Goal: Information Seeking & Learning: Learn about a topic

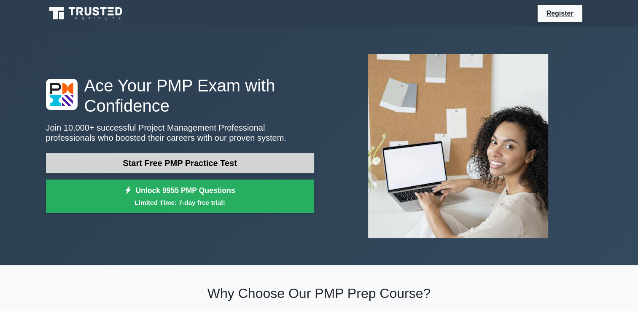
click at [172, 153] on link "Start Free PMP Practice Test" at bounding box center [180, 163] width 268 height 20
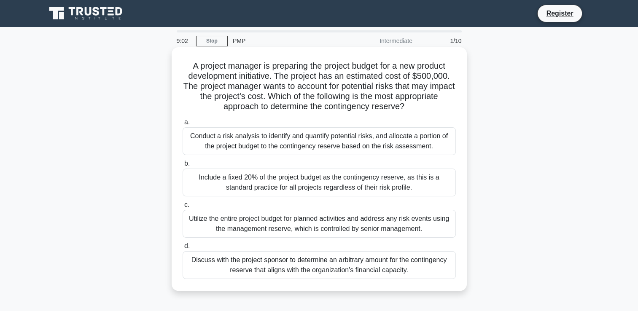
click at [235, 142] on div "Conduct a risk analysis to identify and quantify potential risks, and allocate …" at bounding box center [319, 141] width 273 height 28
click at [183, 125] on input "a. Conduct a risk analysis to identify and quantify potential risks, and alloca…" at bounding box center [183, 122] width 0 height 5
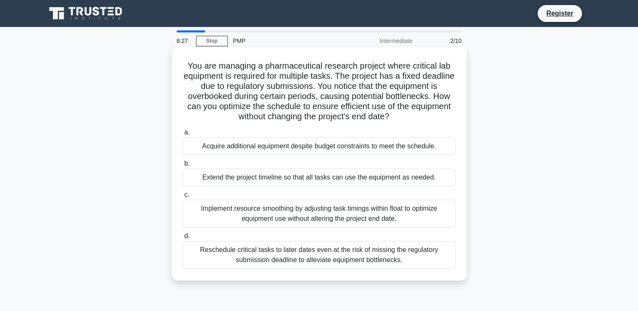
click at [256, 213] on div "Implement resource smoothing by adjusting task timings within float to optimize…" at bounding box center [319, 214] width 273 height 28
click at [183, 198] on input "c. Implement resource smoothing by adjusting task timings within float to optim…" at bounding box center [183, 194] width 0 height 5
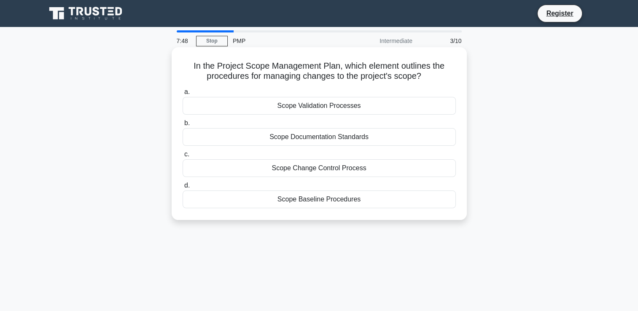
click at [294, 169] on div "Scope Change Control Process" at bounding box center [319, 169] width 273 height 18
click at [183, 157] on input "c. Scope Change Control Process" at bounding box center [183, 154] width 0 height 5
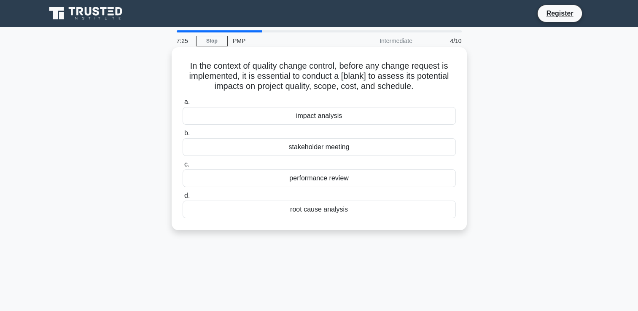
click at [335, 119] on div "impact analysis" at bounding box center [319, 116] width 273 height 18
click at [183, 105] on input "a. impact analysis" at bounding box center [183, 102] width 0 height 5
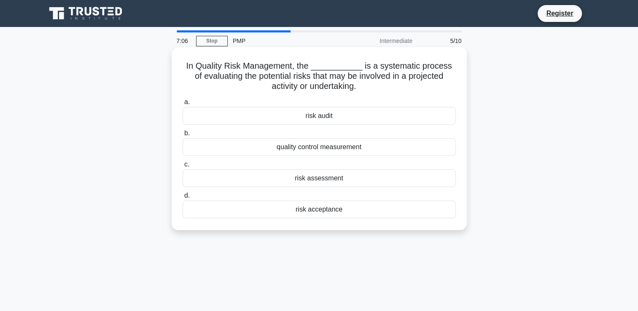
click at [314, 181] on div "risk assessment" at bounding box center [319, 179] width 273 height 18
click at [183, 168] on input "c. risk assessment" at bounding box center [183, 164] width 0 height 5
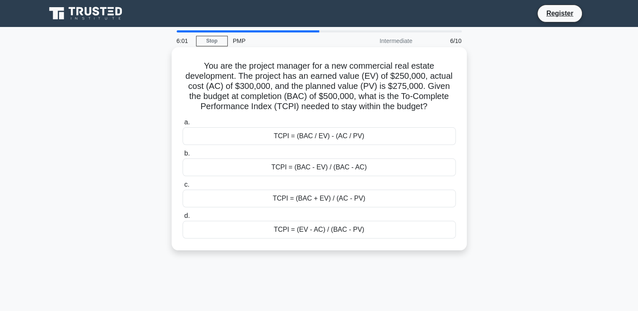
click at [348, 172] on div "TCPI = (BAC - EV) / (BAC - AC)" at bounding box center [319, 168] width 273 height 18
click at [183, 157] on input "b. TCPI = (BAC - EV) / (BAC - AC)" at bounding box center [183, 153] width 0 height 5
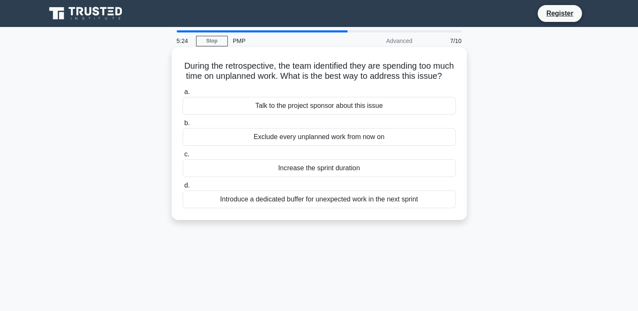
click at [328, 146] on div "Exclude every unplanned work from now on" at bounding box center [319, 137] width 273 height 18
click at [183, 126] on input "b. Exclude every unplanned work from now on" at bounding box center [183, 123] width 0 height 5
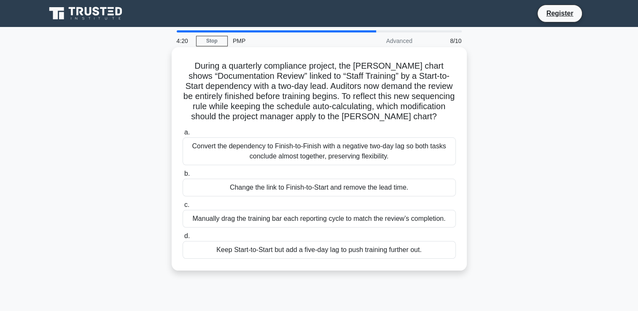
click at [275, 192] on div "Change the link to Finish-to-Start and remove the lead time." at bounding box center [319, 188] width 273 height 18
click at [183, 177] on input "b. Change the link to Finish-to-Start and remove the lead time." at bounding box center [183, 173] width 0 height 5
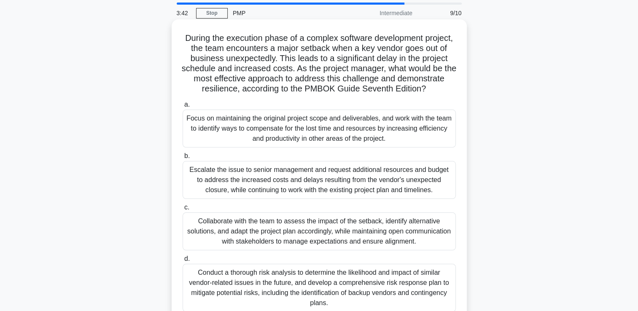
scroll to position [42, 0]
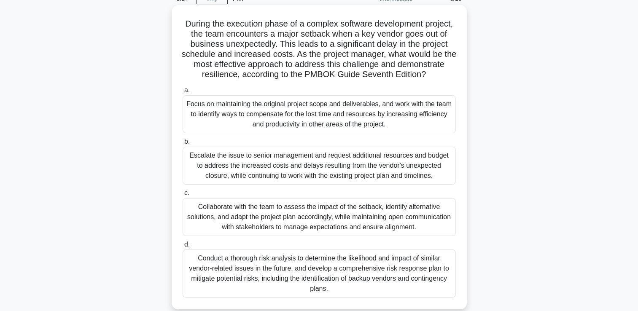
click at [307, 233] on div "Collaborate with the team to assess the impact of the setback, identify alterna…" at bounding box center [319, 217] width 273 height 38
click at [183, 196] on input "c. Collaborate with the team to assess the impact of the setback, identify alte…" at bounding box center [183, 193] width 0 height 5
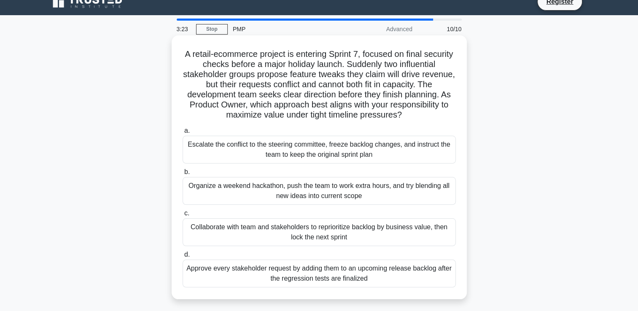
scroll to position [0, 0]
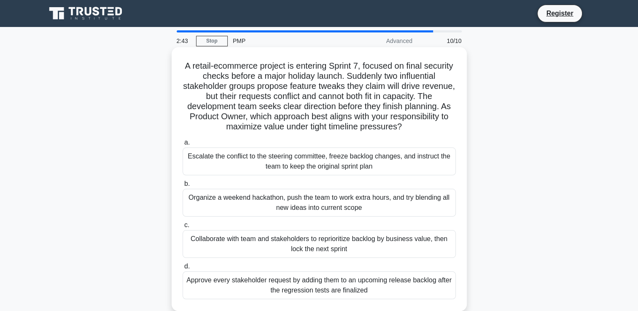
click at [335, 245] on div "Collaborate with team and stakeholders to reprioritize backlog by business valu…" at bounding box center [319, 244] width 273 height 28
click at [183, 228] on input "c. Collaborate with team and stakeholders to reprioritize backlog by business v…" at bounding box center [183, 225] width 0 height 5
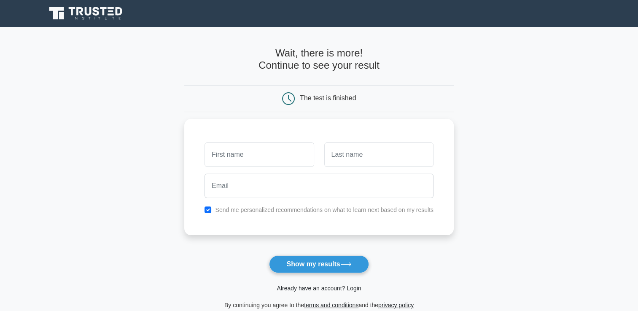
click at [300, 289] on link "Already have an account? Login" at bounding box center [319, 288] width 84 height 7
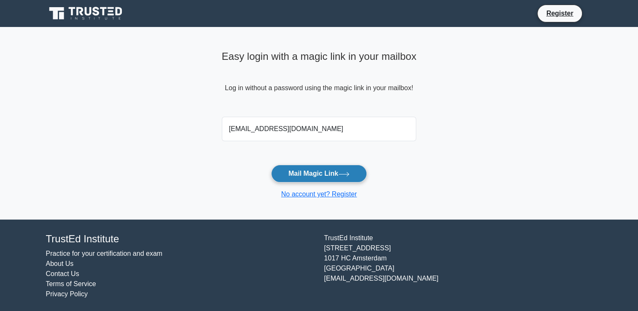
type input "samykhawla@yahoo.com"
click at [309, 177] on button "Mail Magic Link" at bounding box center [319, 174] width 96 height 18
